Goal: Answer question/provide support

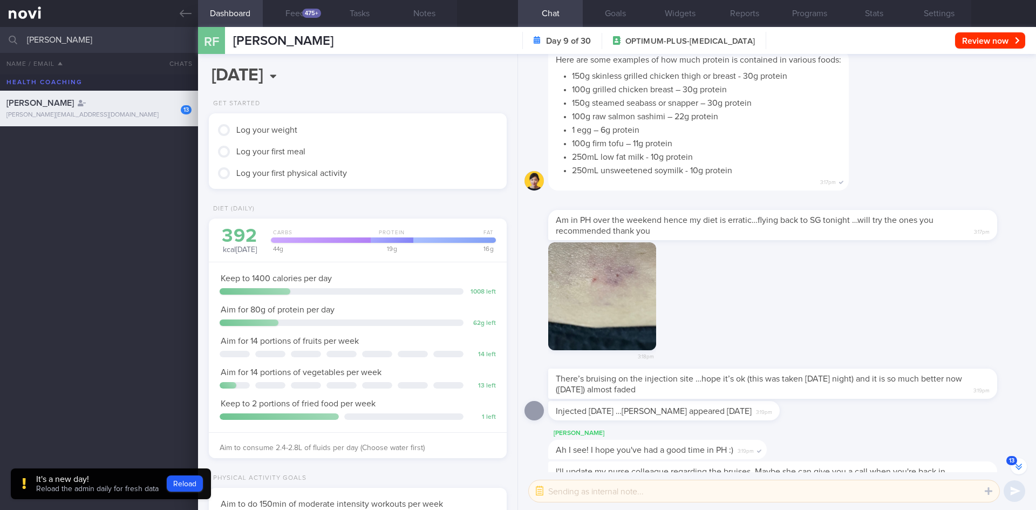
scroll to position [1, 0]
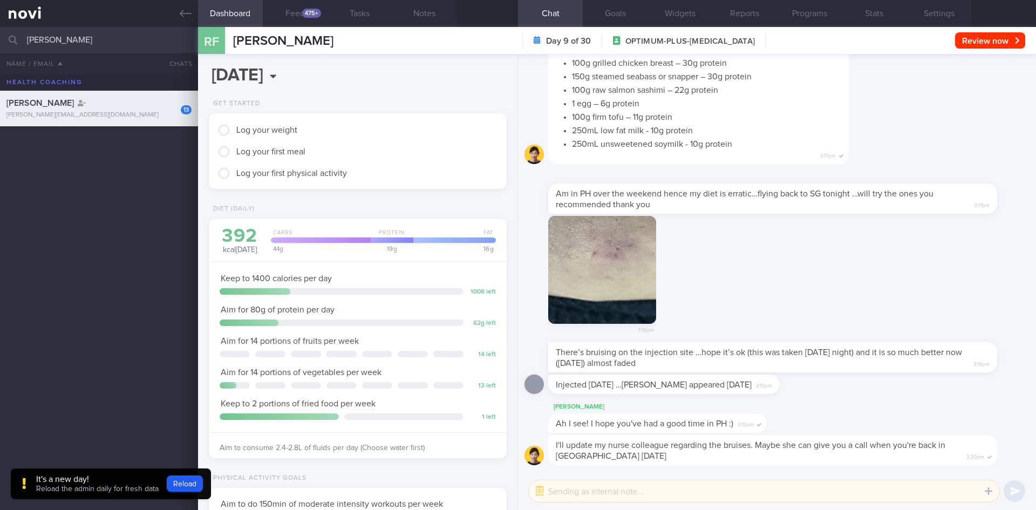
drag, startPoint x: 97, startPoint y: 40, endPoint x: 0, endPoint y: 33, distance: 96.8
click at [0, 33] on input "[PERSON_NAME]" at bounding box center [518, 40] width 1036 height 26
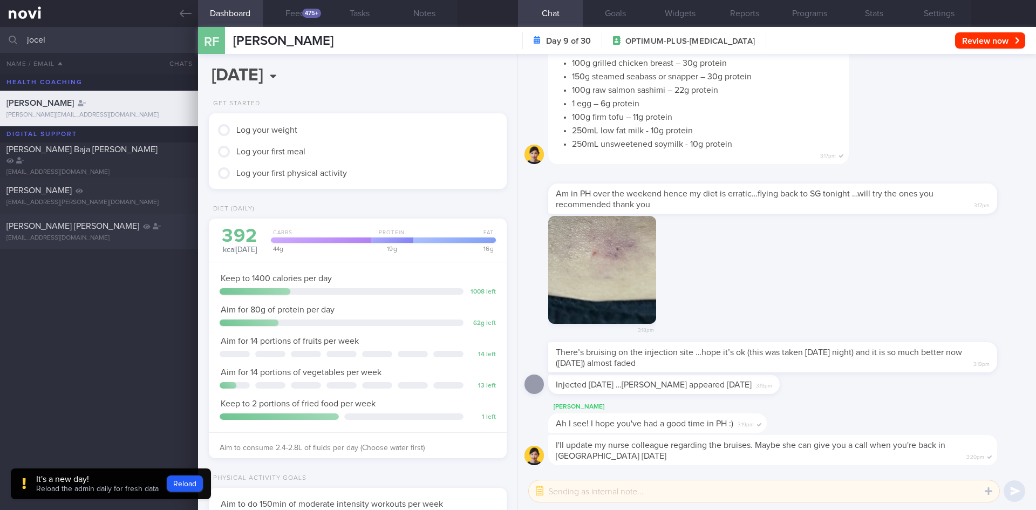
type input "jocel"
click at [65, 226] on span "[PERSON_NAME] [PERSON_NAME]" at bounding box center [72, 226] width 133 height 9
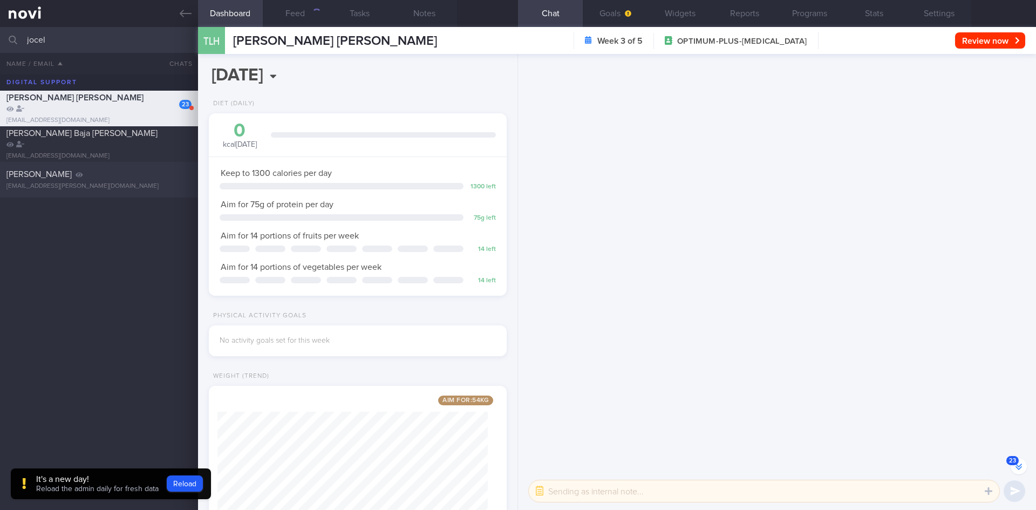
scroll to position [-2463, 0]
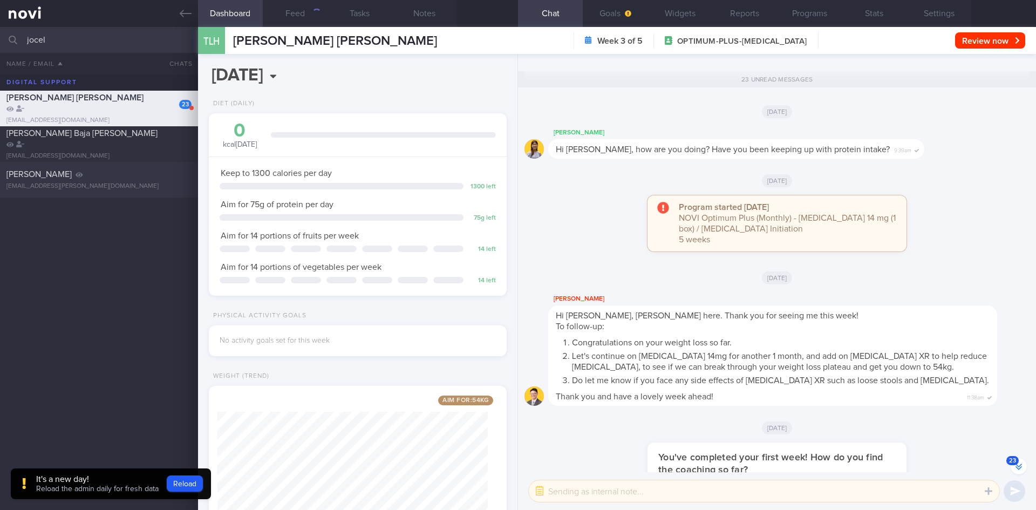
click at [65, 192] on div "[PERSON_NAME] [EMAIL_ADDRESS][PERSON_NAME][DOMAIN_NAME] [DATE] 4.8 5.0 0.3 [DAT…" at bounding box center [518, 180] width 1036 height 36
type input "2023"
select select "5"
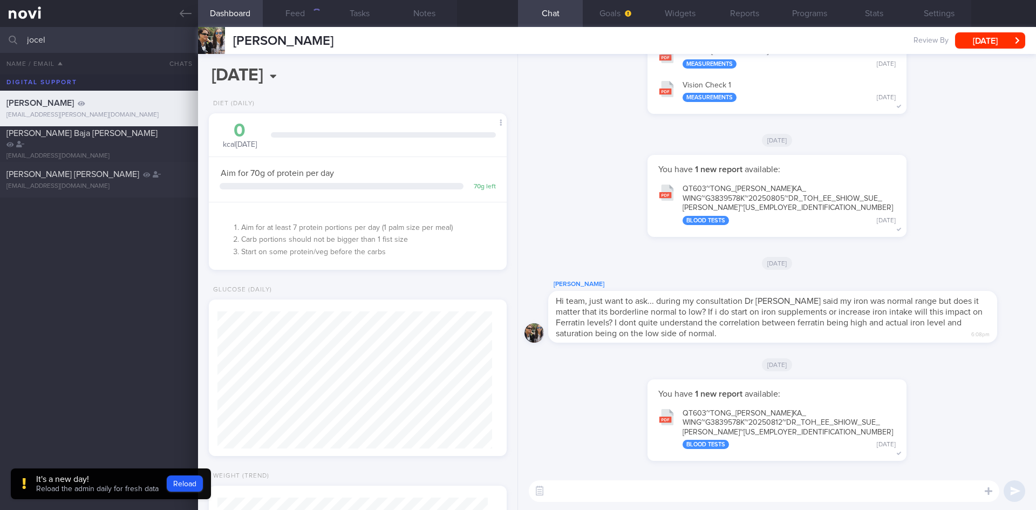
scroll to position [137, 275]
click at [543, 488] on button "button" at bounding box center [539, 490] width 19 height 19
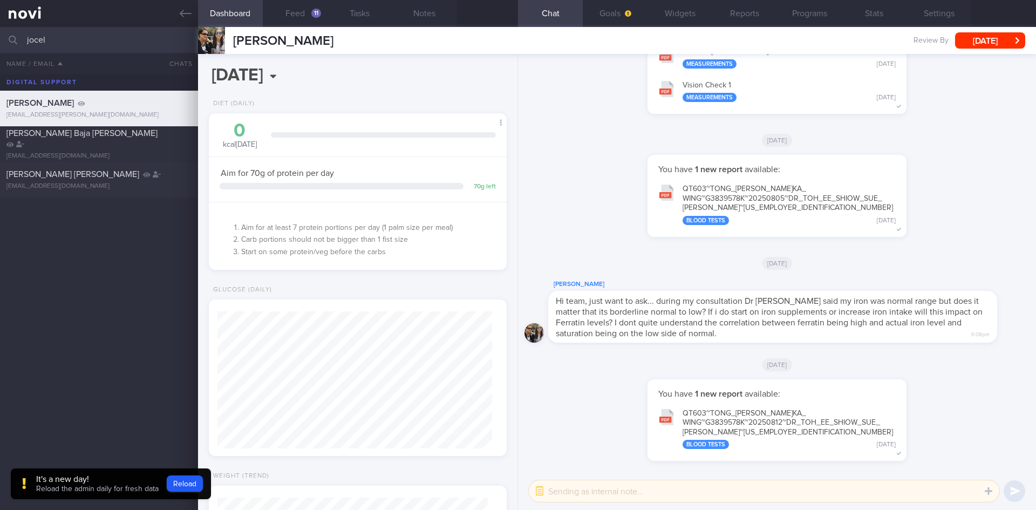
click at [577, 497] on textarea at bounding box center [764, 491] width 470 height 22
type textarea "replied on WA"
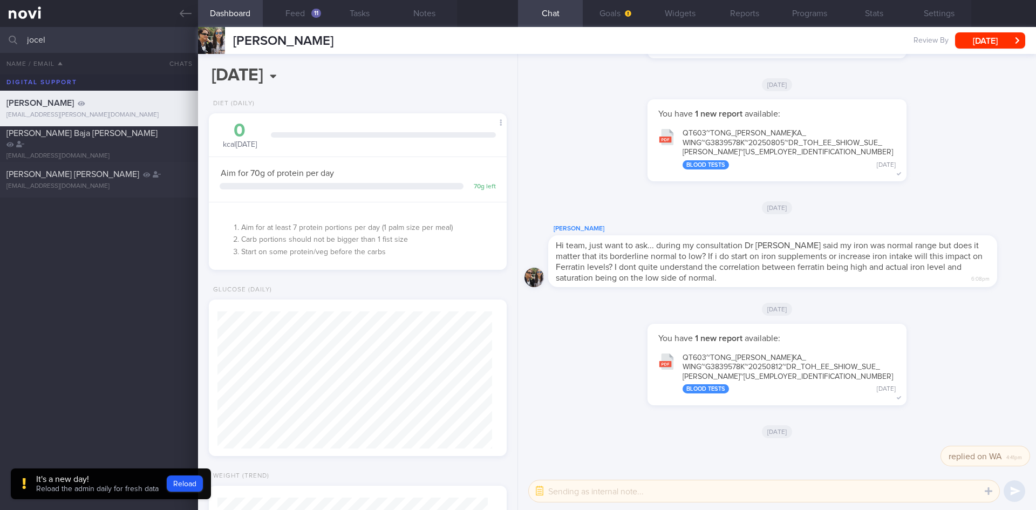
scroll to position [1, 0]
